Goal: Task Accomplishment & Management: Use online tool/utility

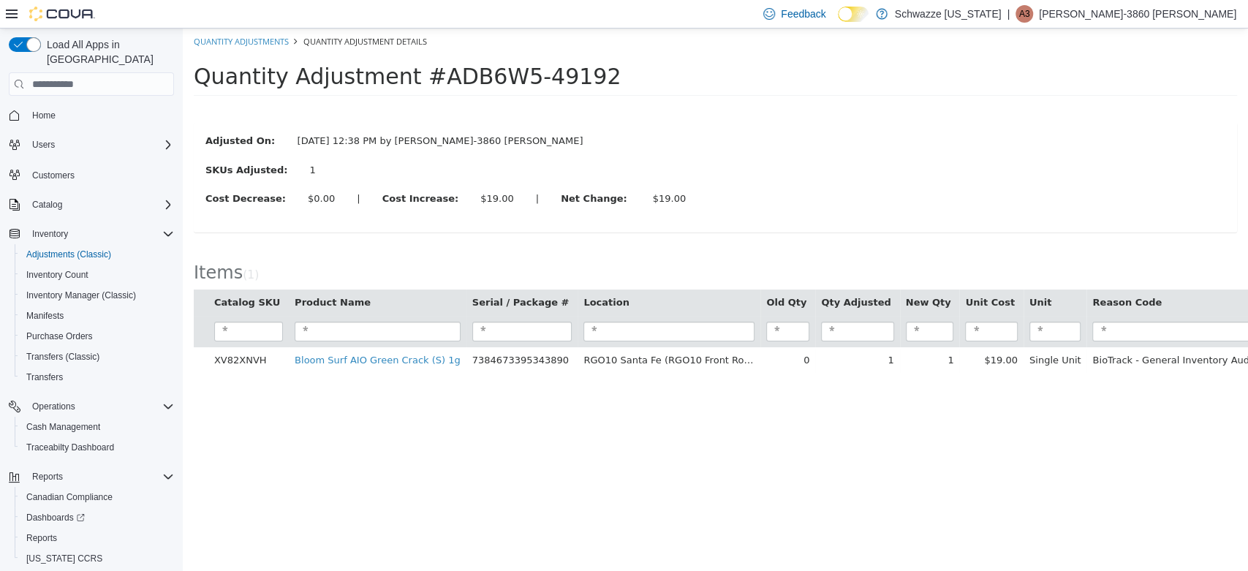
scroll to position [6, 0]
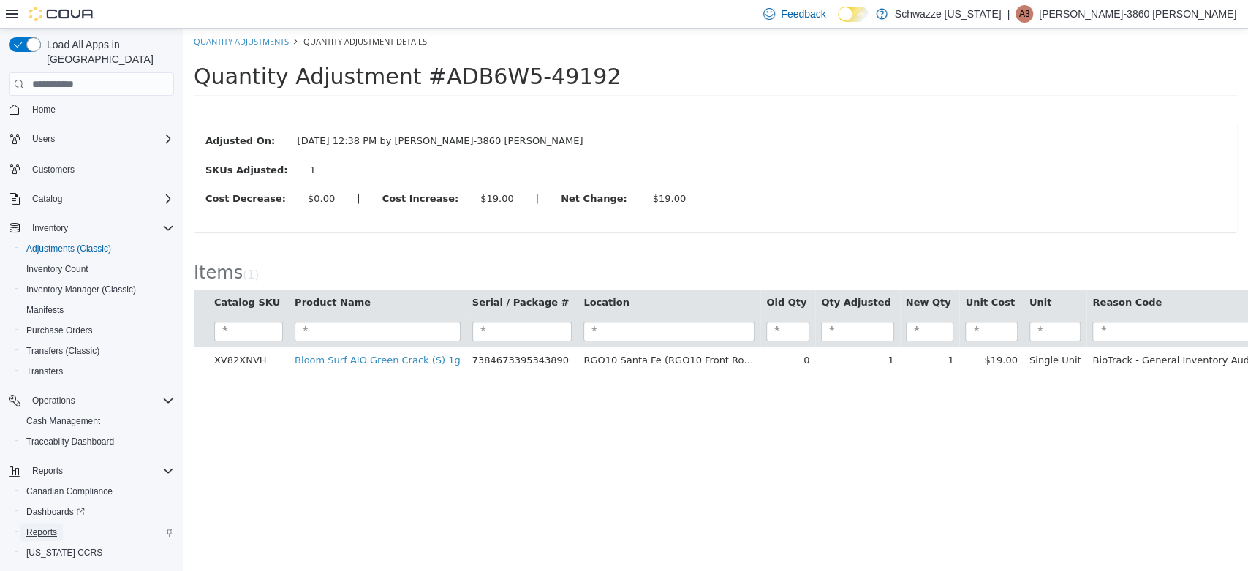
click at [37, 526] on span "Reports" at bounding box center [41, 532] width 31 height 12
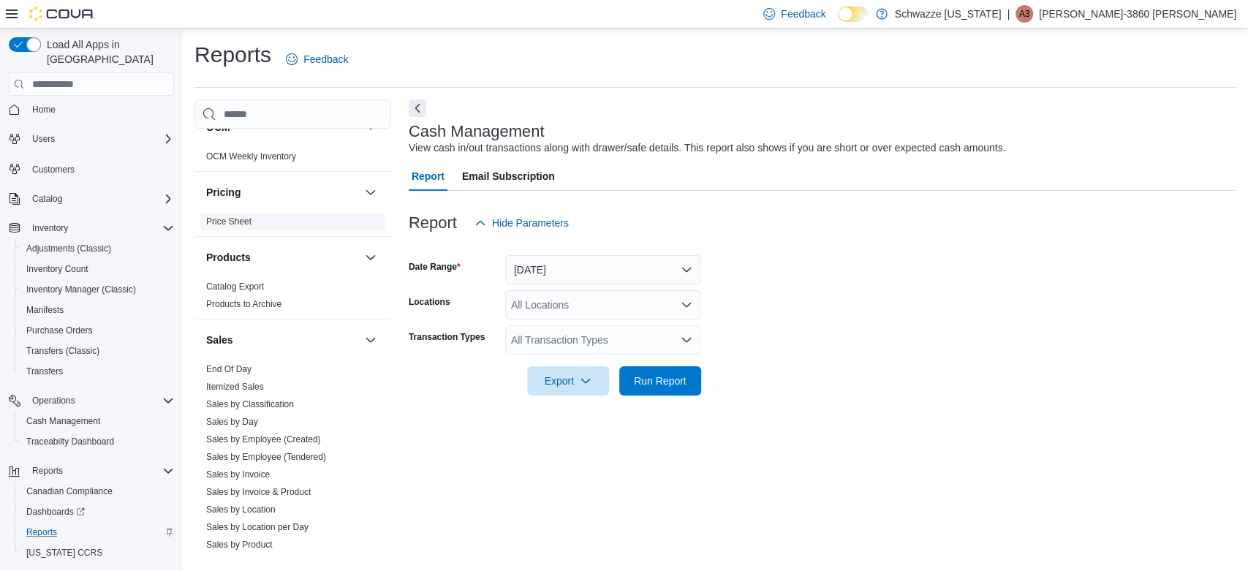
scroll to position [830, 0]
click at [213, 371] on span "End Of Day" at bounding box center [228, 367] width 45 height 12
click at [232, 370] on link "End Of Day" at bounding box center [228, 367] width 45 height 10
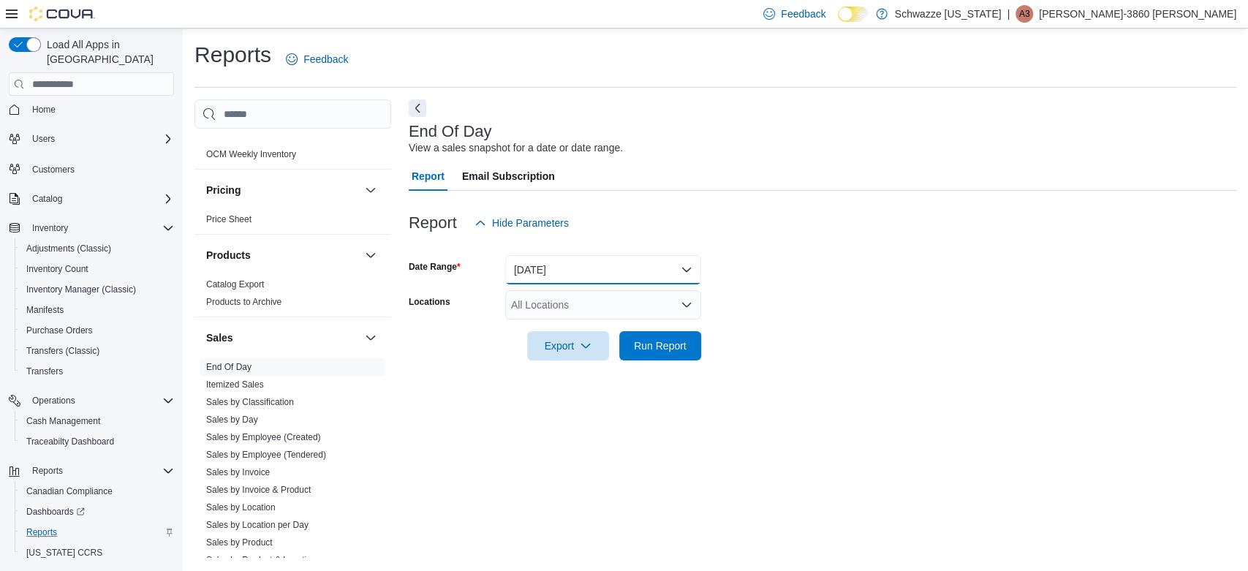
click at [550, 274] on button "[DATE]" at bounding box center [603, 269] width 196 height 29
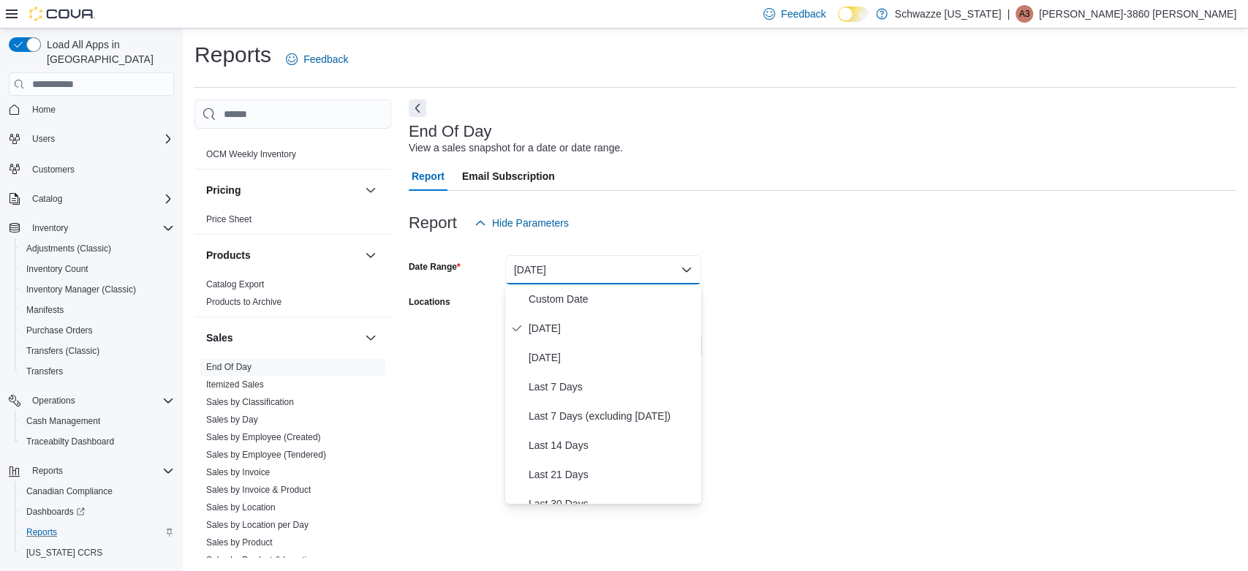
click at [728, 249] on div at bounding box center [822, 247] width 827 height 18
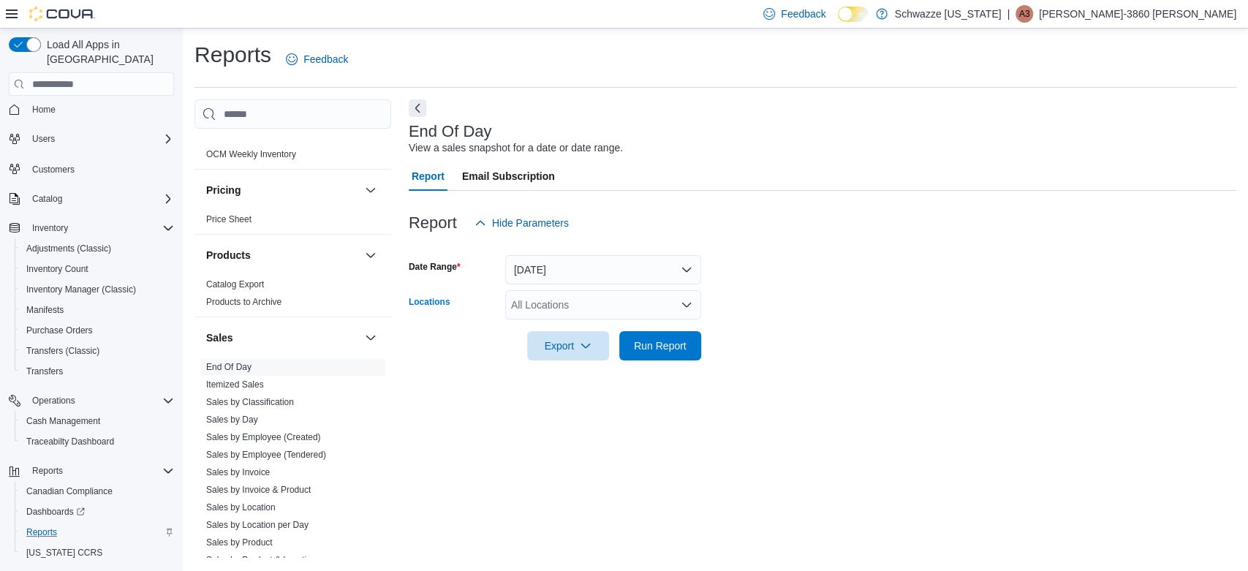
click at [523, 306] on div "All Locations" at bounding box center [603, 304] width 196 height 29
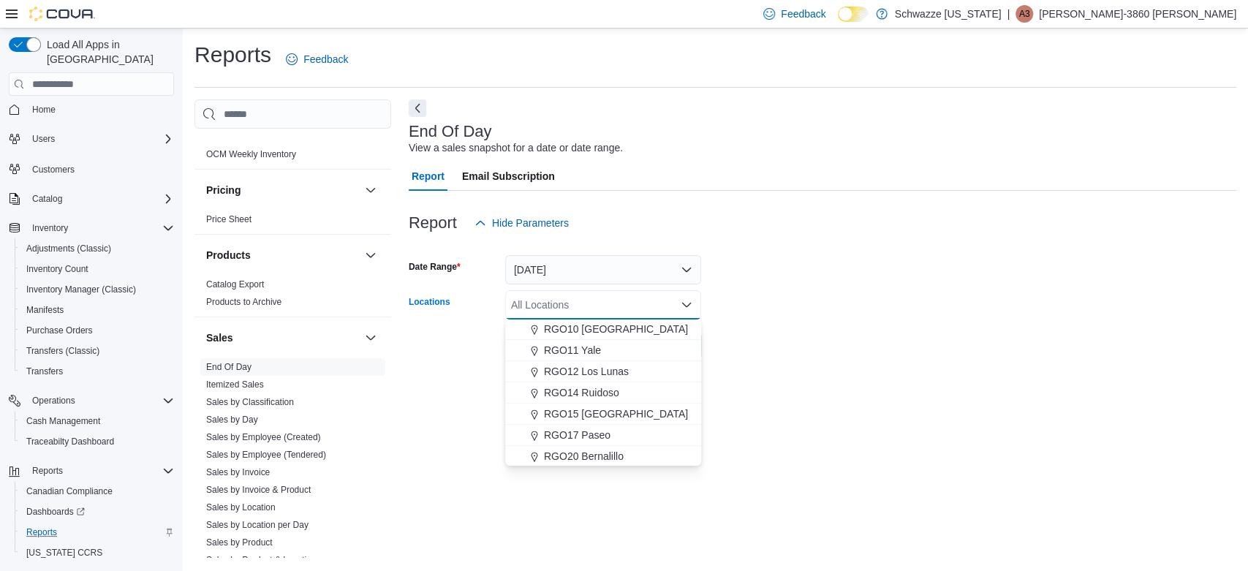
scroll to position [551, 0]
click at [577, 322] on span "RGO10 [GEOGRAPHIC_DATA]" at bounding box center [616, 329] width 144 height 15
click at [806, 327] on div at bounding box center [822, 325] width 827 height 12
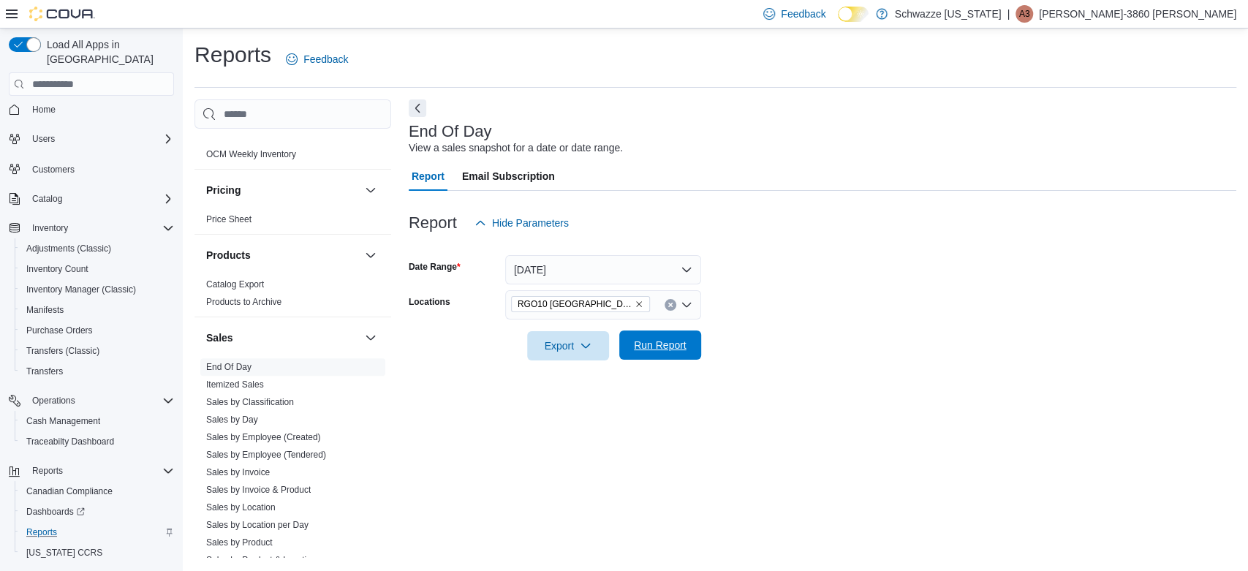
click at [648, 346] on span "Run Report" at bounding box center [660, 345] width 53 height 15
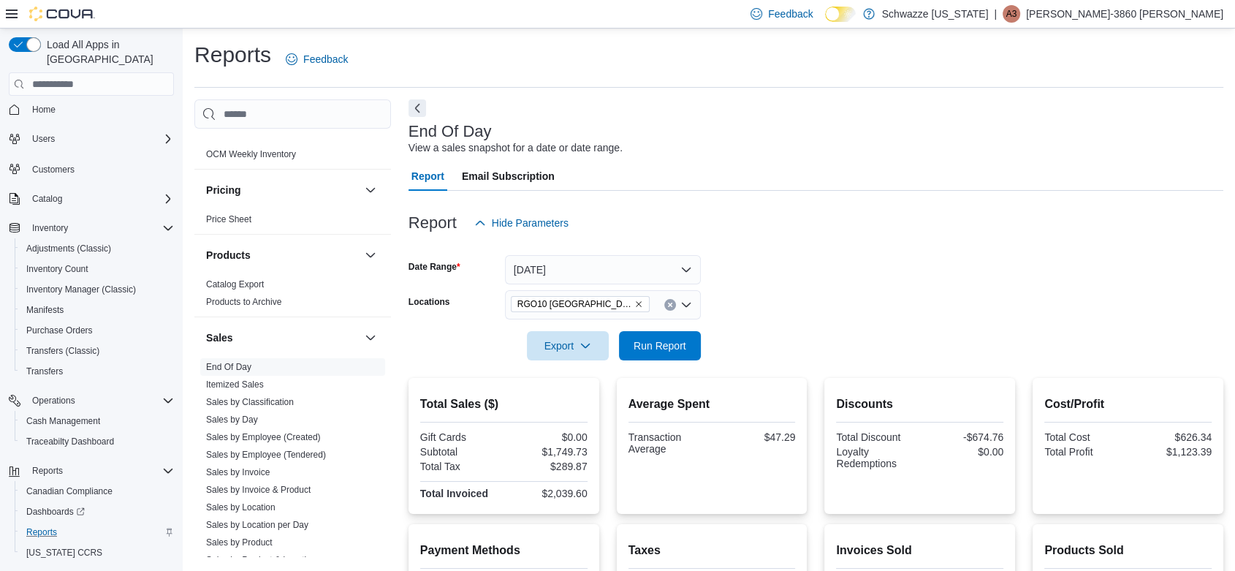
scroll to position [308, 0]
